Goal: Transaction & Acquisition: Purchase product/service

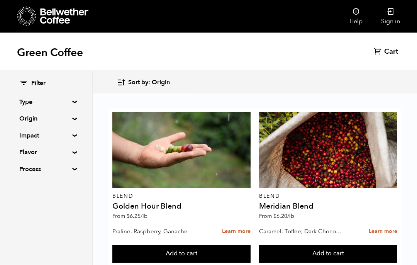
click at [250, 245] on button "Add to cart" at bounding box center [181, 254] width 138 height 18
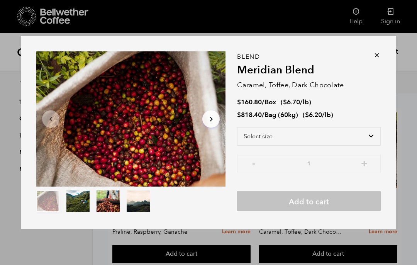
click at [368, 136] on select "Select size Bag (60kg) (132 lbs) Box (24 lbs)" at bounding box center [309, 136] width 144 height 19
select select "box"
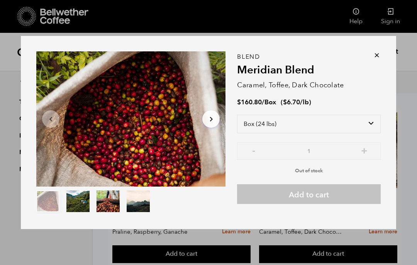
click at [378, 55] on icon at bounding box center [377, 55] width 8 height 8
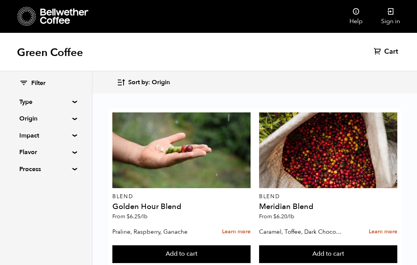
scroll to position [776, 0]
click at [386, 15] on link "Sign in" at bounding box center [390, 16] width 37 height 33
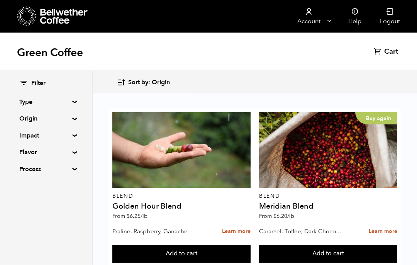
scroll to position [42, 0]
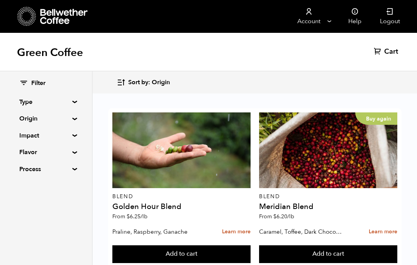
click at [250, 245] on button "Add to cart" at bounding box center [181, 254] width 138 height 18
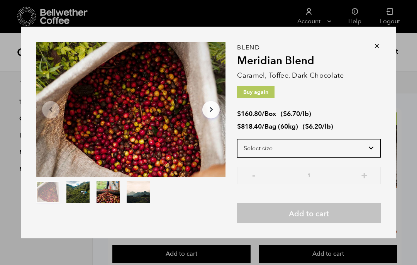
click at [366, 157] on select "Select size Bag (60kg) (132 lbs) Box (24 lbs)" at bounding box center [309, 148] width 144 height 19
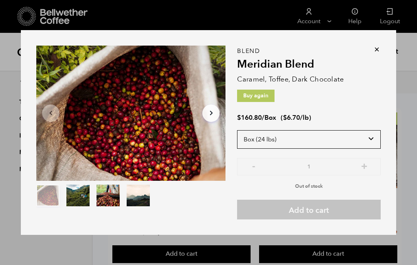
click at [369, 149] on select "Select size Bag (60kg) (132 lbs) Box (24 lbs)" at bounding box center [309, 139] width 144 height 19
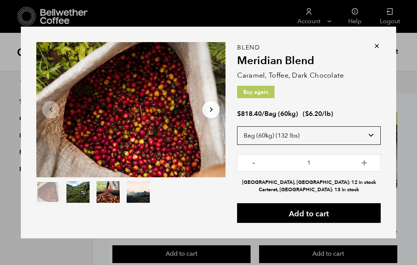
click at [366, 145] on select "Select size Bag (60kg) (132 lbs) Box (24 lbs)" at bounding box center [309, 135] width 144 height 19
select select "box"
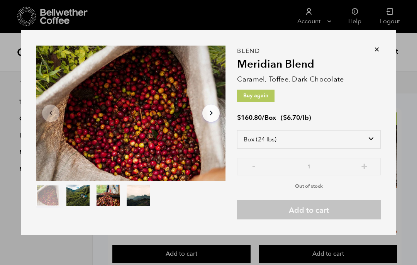
click at [376, 53] on icon at bounding box center [377, 50] width 8 height 8
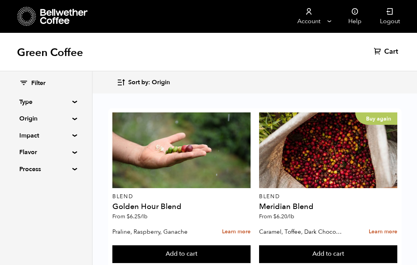
scroll to position [784, 0]
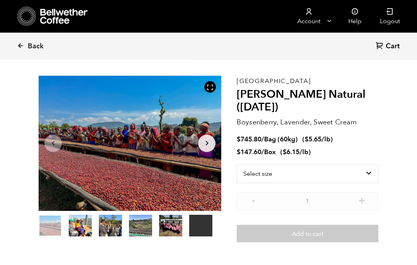
scroll to position [22, 0]
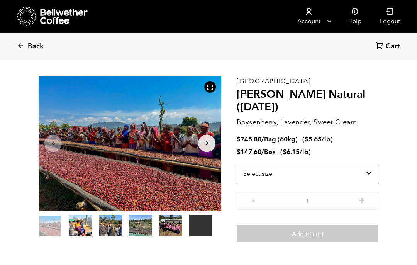
click at [364, 171] on select "Select size Bag (60kg) (132 lbs) Box (24 lbs)" at bounding box center [308, 173] width 142 height 19
select select "box"
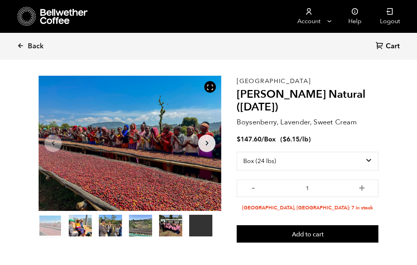
click at [359, 189] on button "+" at bounding box center [362, 187] width 10 height 8
type input "2"
click at [306, 233] on button "Add to cart" at bounding box center [308, 234] width 142 height 18
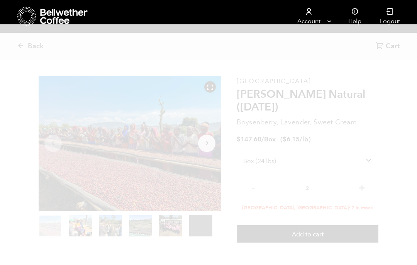
scroll to position [0, 0]
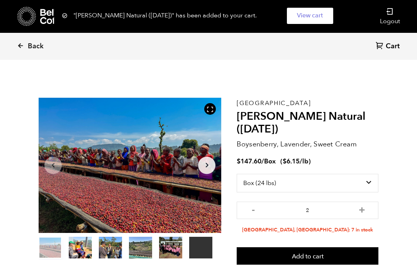
click at [24, 47] on icon at bounding box center [20, 45] width 7 height 7
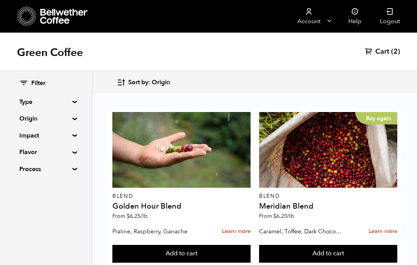
scroll to position [53, 0]
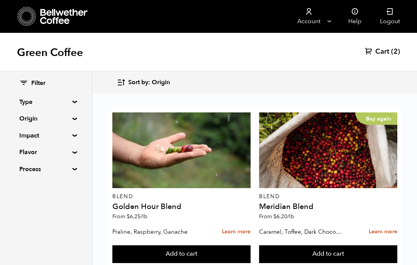
click at [343, 123] on div "Buy again" at bounding box center [328, 150] width 138 height 76
